Goal: Obtain resource: Download file/media

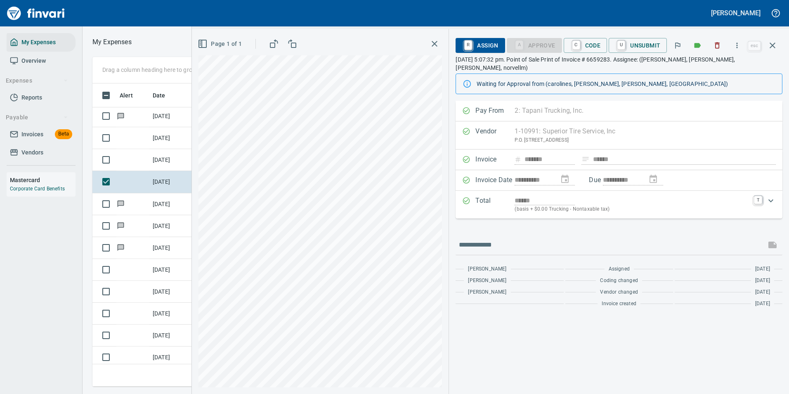
scroll to position [290, 468]
click at [771, 48] on icon "button" at bounding box center [772, 45] width 10 height 10
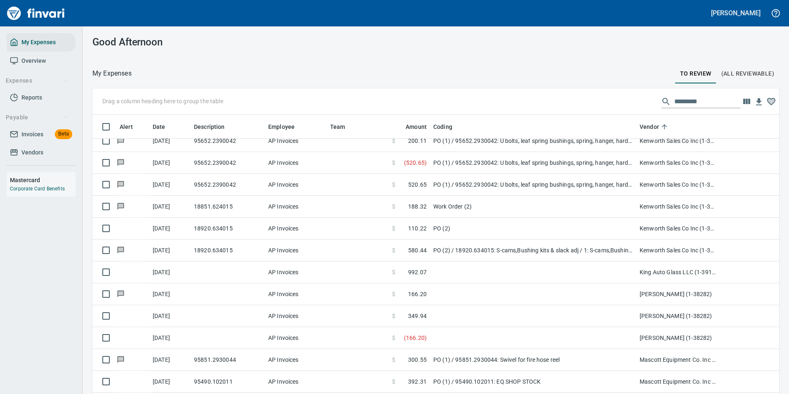
scroll to position [2117, 0]
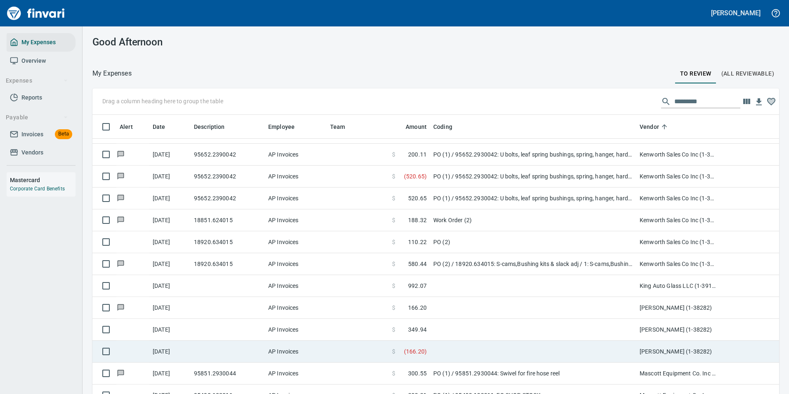
click at [449, 309] on td at bounding box center [533, 308] width 206 height 22
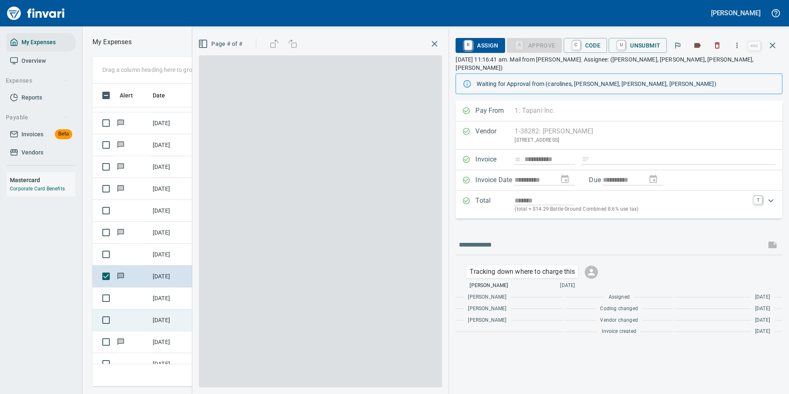
scroll to position [290, 468]
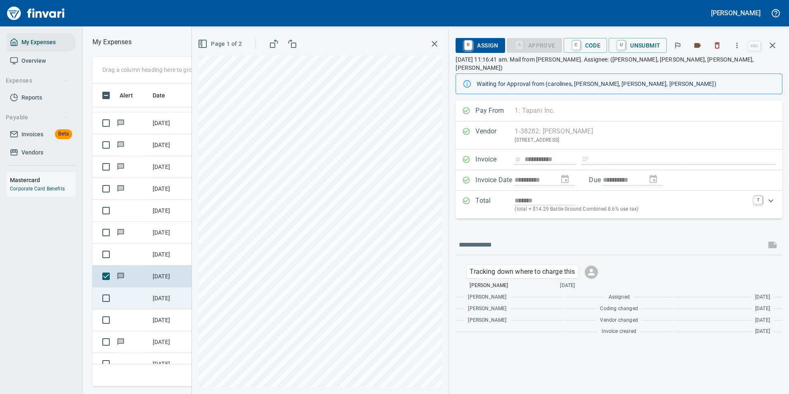
click at [148, 302] on td at bounding box center [132, 298] width 33 height 22
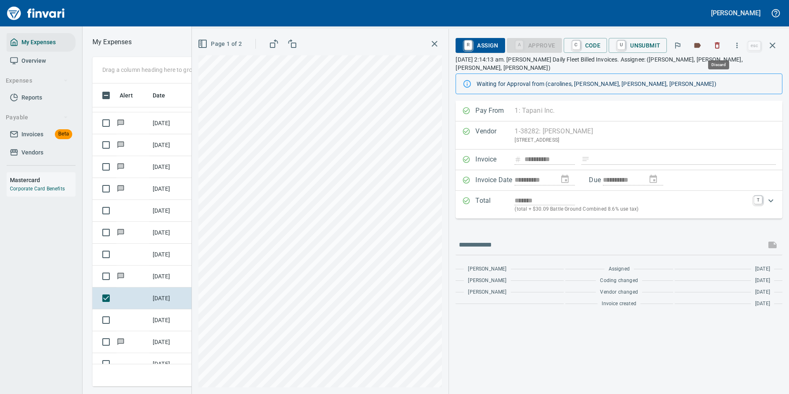
scroll to position [290, 468]
click at [742, 46] on button "button" at bounding box center [737, 45] width 18 height 18
click at [702, 73] on span "Download" at bounding box center [735, 69] width 79 height 10
drag, startPoint x: 136, startPoint y: 318, endPoint x: 173, endPoint y: 316, distance: 36.8
click at [137, 318] on td at bounding box center [132, 320] width 33 height 22
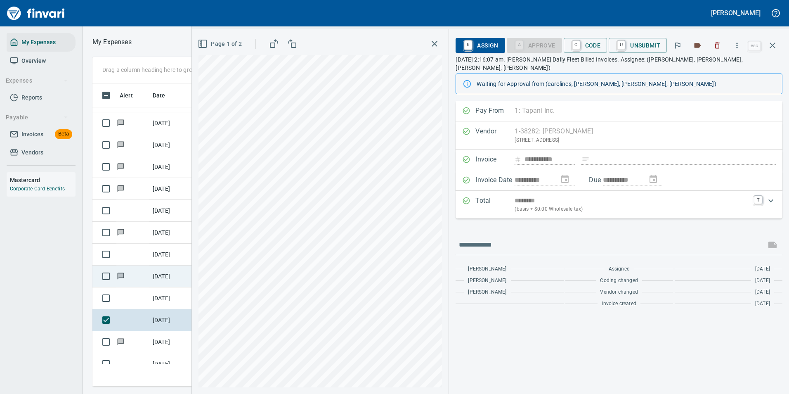
click at [174, 281] on td "[DATE]" at bounding box center [169, 276] width 41 height 22
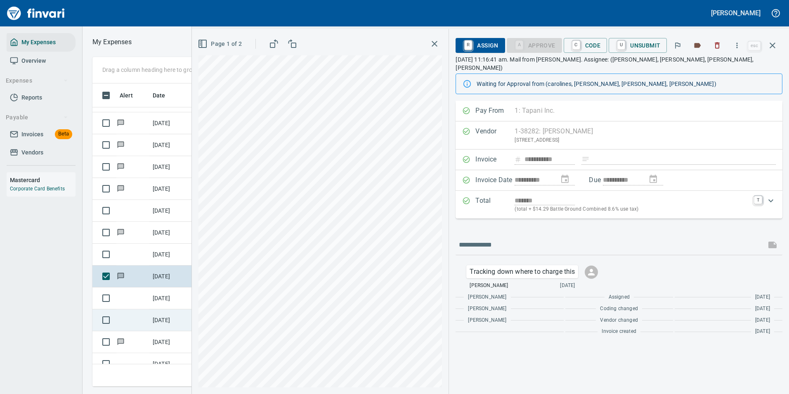
click at [160, 317] on td "[DATE]" at bounding box center [169, 320] width 41 height 22
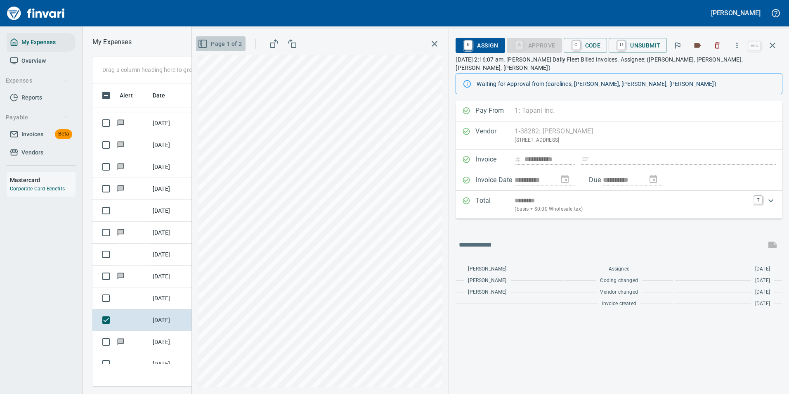
click at [231, 48] on span "Page 1 of 2" at bounding box center [220, 44] width 42 height 10
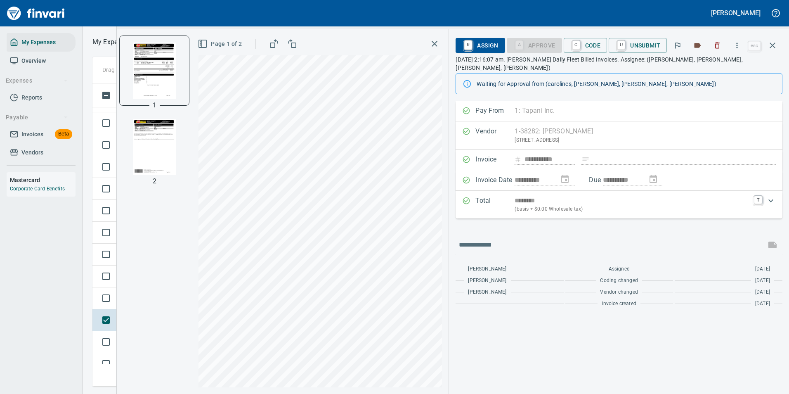
click at [159, 154] on img "button" at bounding box center [154, 147] width 56 height 56
click at [147, 79] on img "button" at bounding box center [154, 70] width 56 height 56
click at [767, 50] on icon "button" at bounding box center [772, 45] width 10 height 10
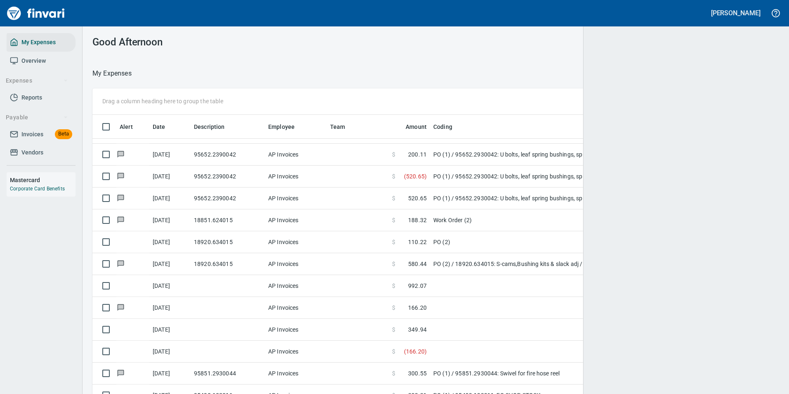
scroll to position [297, 667]
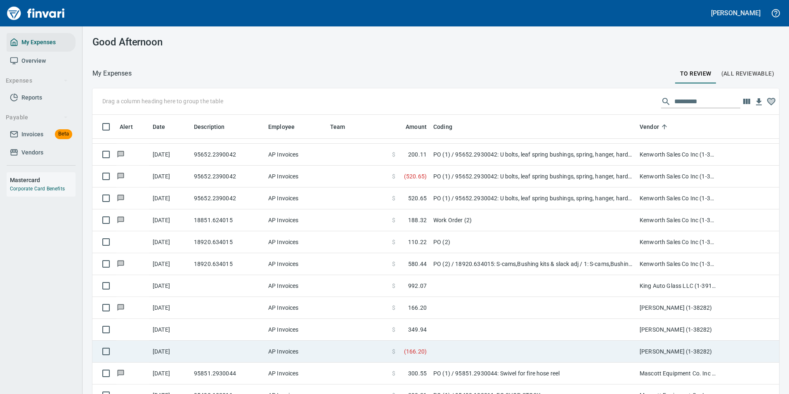
click at [432, 350] on td at bounding box center [533, 351] width 206 height 22
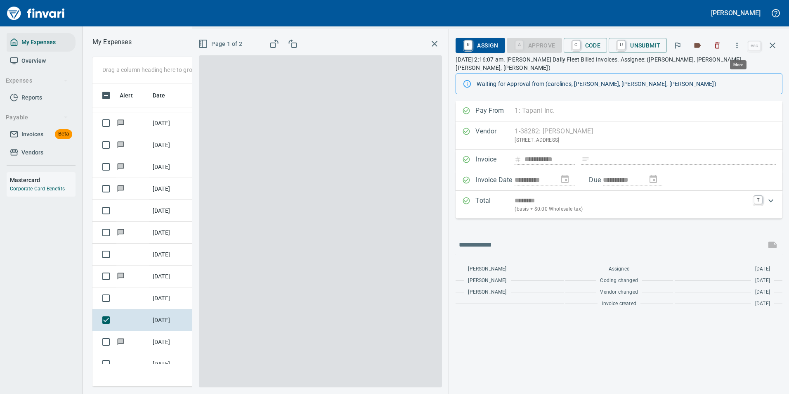
scroll to position [290, 468]
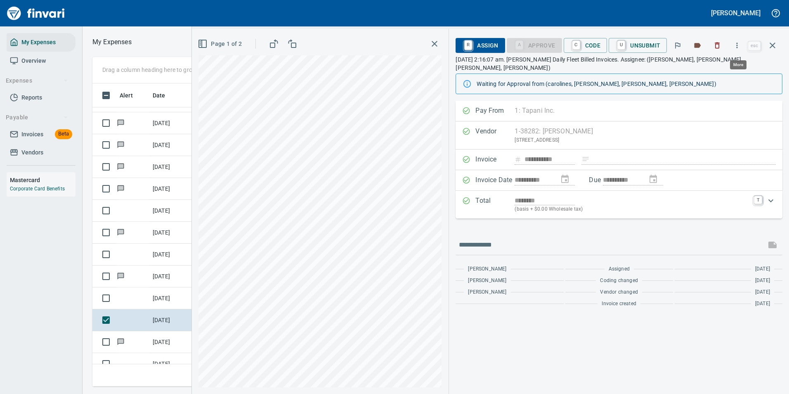
click at [738, 47] on icon "button" at bounding box center [737, 45] width 8 height 8
click at [719, 68] on span "Download" at bounding box center [735, 69] width 79 height 10
click at [772, 44] on icon "button" at bounding box center [772, 45] width 10 height 10
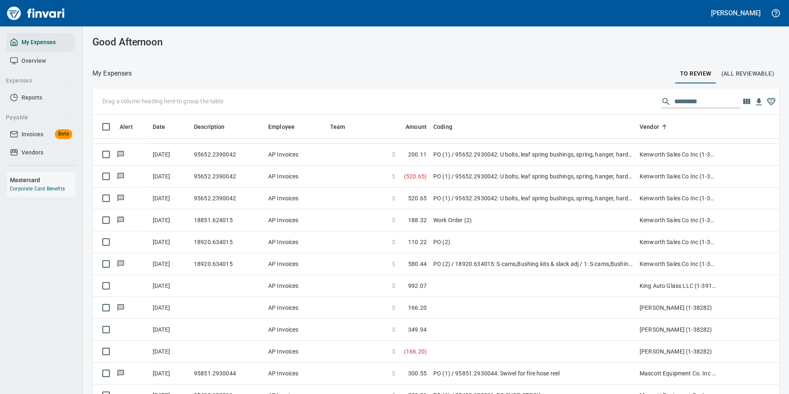
scroll to position [297, 668]
